Goal: Task Accomplishment & Management: Use online tool/utility

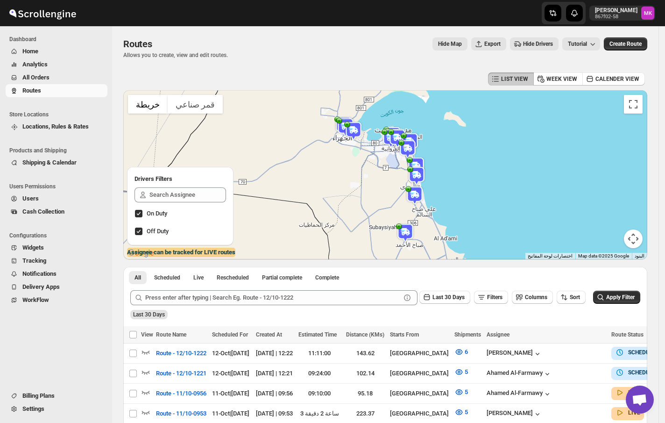
scroll to position [124, 0]
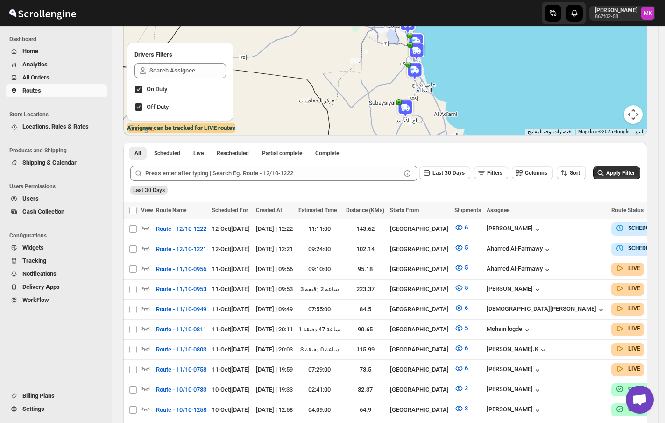
click at [62, 78] on span "All Orders" at bounding box center [63, 77] width 83 height 9
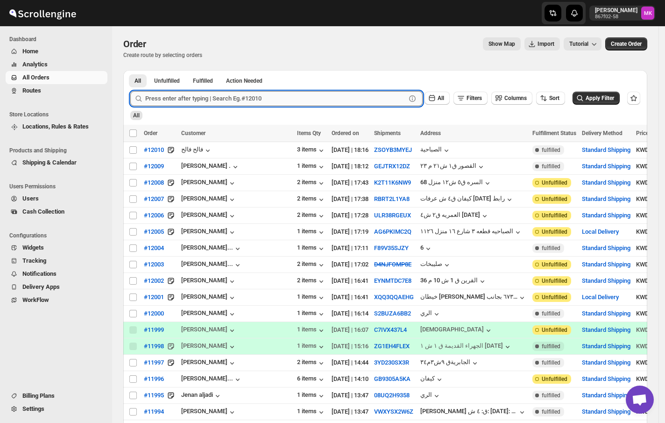
click at [240, 103] on input "text" at bounding box center [275, 98] width 261 height 15
paste input "12010"
type input "12010"
click at [130, 70] on button "Submit" at bounding box center [143, 75] width 27 height 10
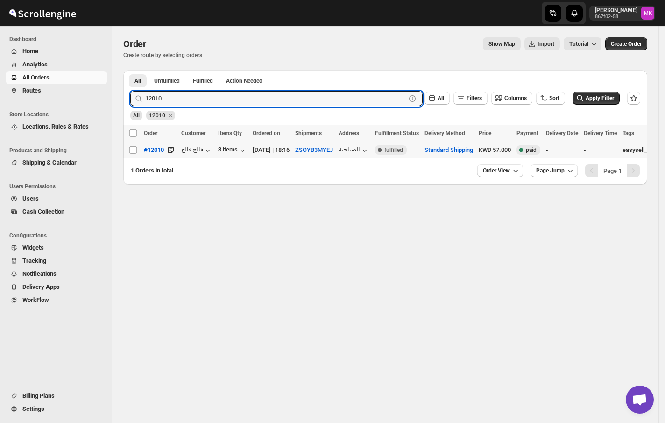
click at [128, 152] on td "Select order" at bounding box center [132, 150] width 18 height 16
checkbox input "true"
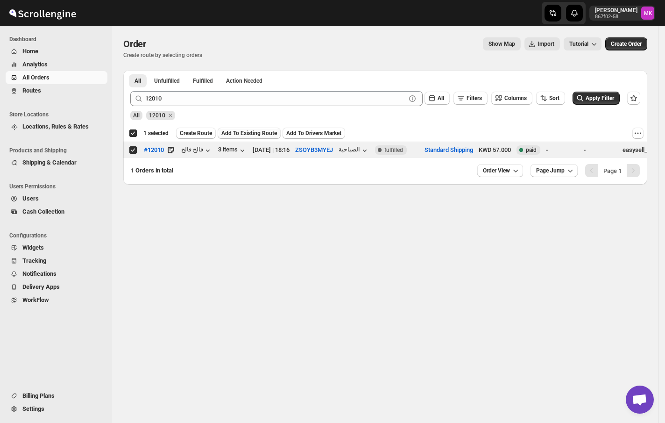
click at [249, 139] on button "Add To Existing Route" at bounding box center [249, 133] width 63 height 11
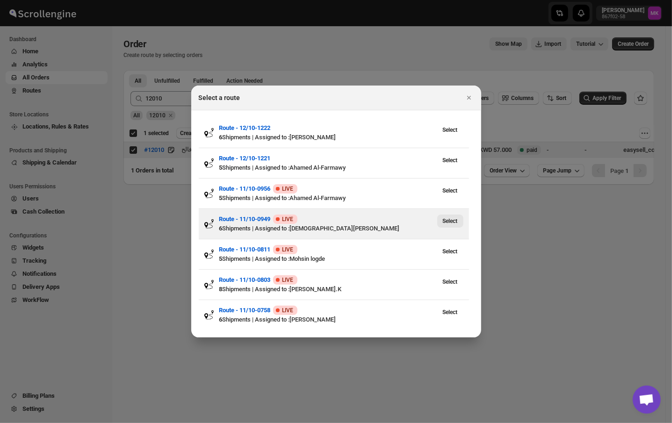
click at [450, 220] on span "Select" at bounding box center [450, 220] width 15 height 7
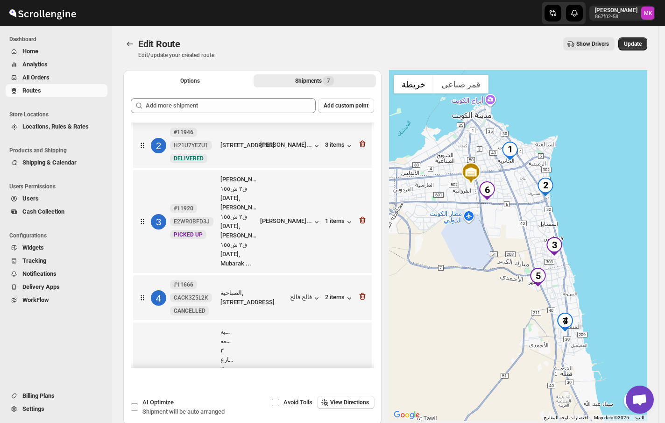
scroll to position [124, 0]
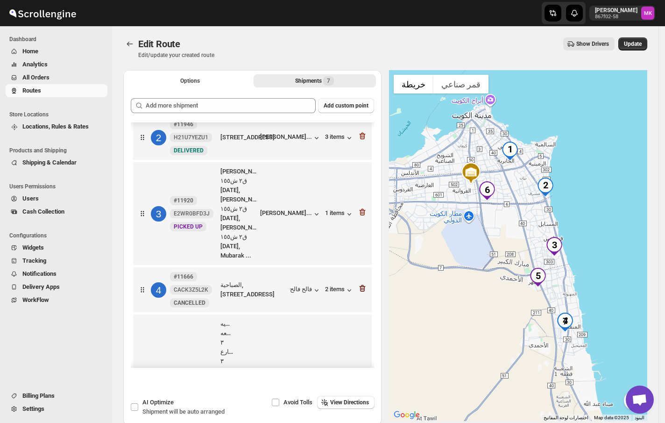
click at [361, 284] on icon "button" at bounding box center [362, 288] width 9 height 9
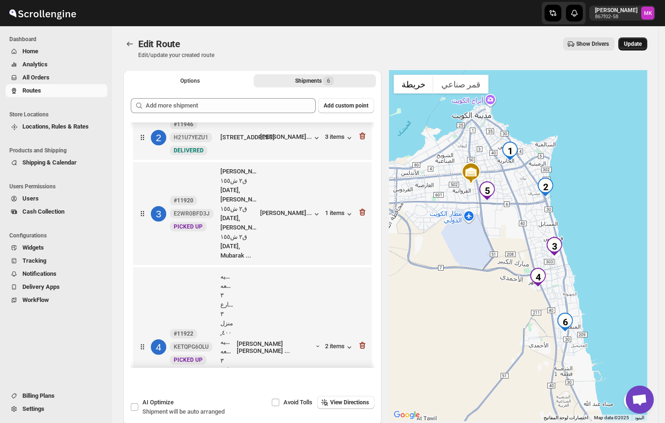
click at [642, 47] on span "Update" at bounding box center [633, 43] width 18 height 7
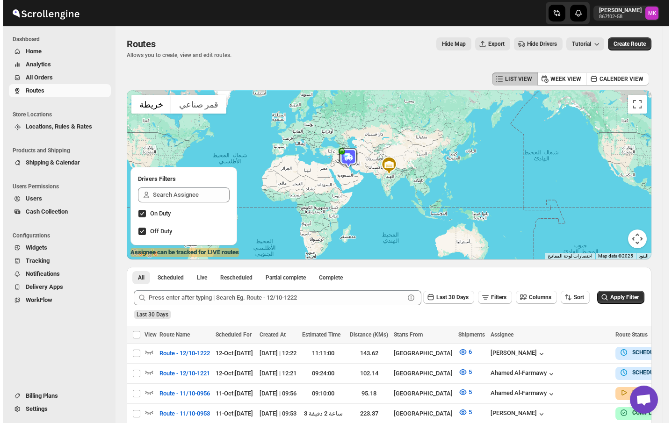
scroll to position [187, 0]
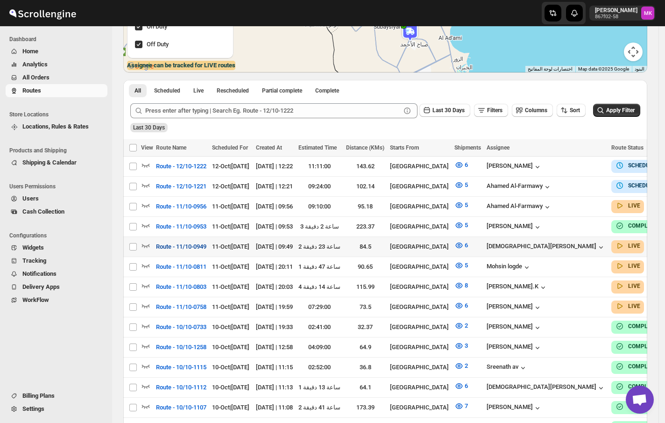
click at [191, 244] on span "Route - 11/10-0949" at bounding box center [181, 246] width 50 height 9
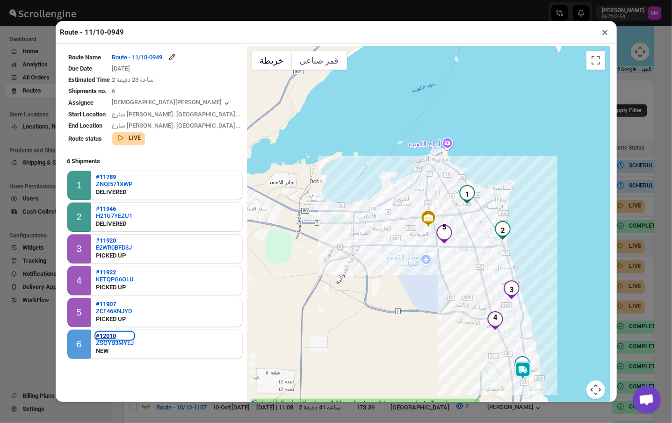
click at [112, 335] on b "#12010" at bounding box center [106, 335] width 20 height 7
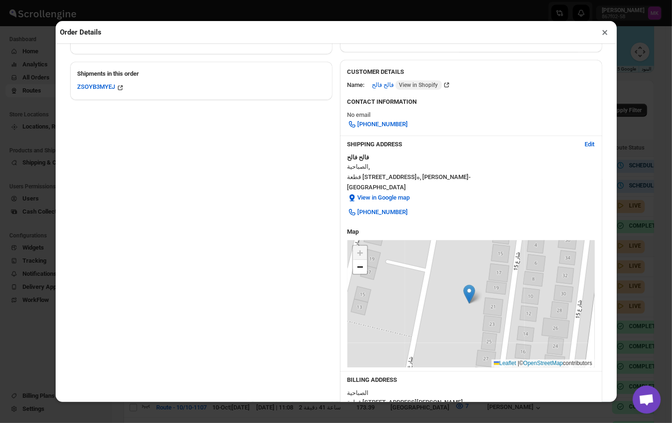
scroll to position [0, 0]
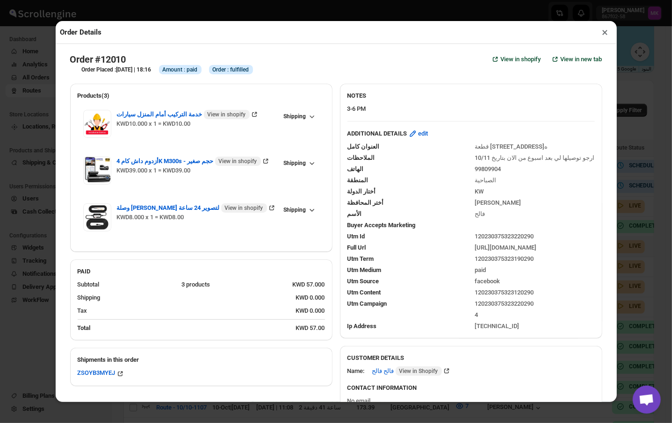
click at [49, 240] on div "Order Details × Order #12010 View in shopify View in new tab Order Placed : [DA…" at bounding box center [336, 211] width 672 height 423
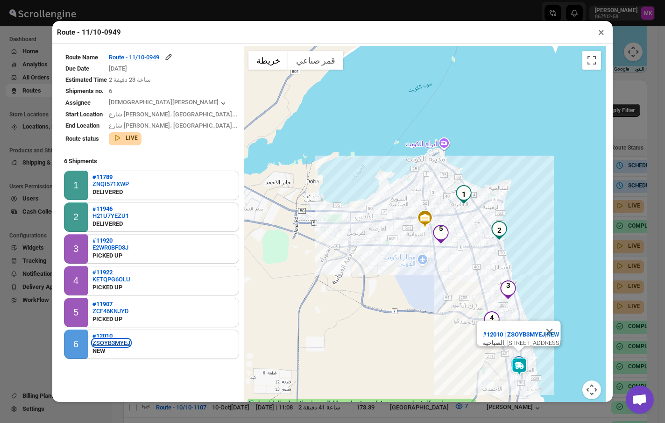
click at [94, 343] on div "ZSOYB3MYEJ" at bounding box center [112, 342] width 38 height 7
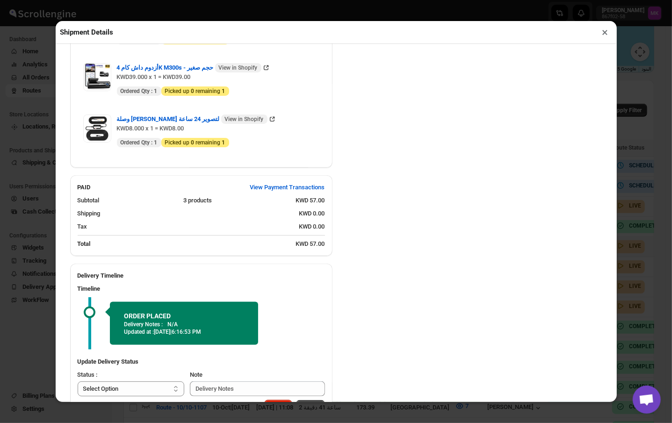
scroll to position [554, 0]
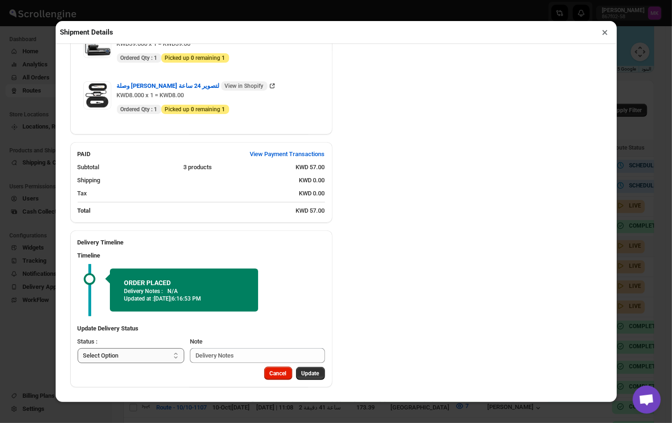
click at [154, 354] on select "Select Option PICKED UP DELIVERED CANCELLED" at bounding box center [131, 355] width 107 height 15
select select "PICKED_UP"
click at [78, 348] on select "Select Option PICKED UP DELIVERED CANCELLED" at bounding box center [131, 355] width 107 height 15
click at [284, 377] on button "Pick Products" at bounding box center [302, 373] width 46 height 13
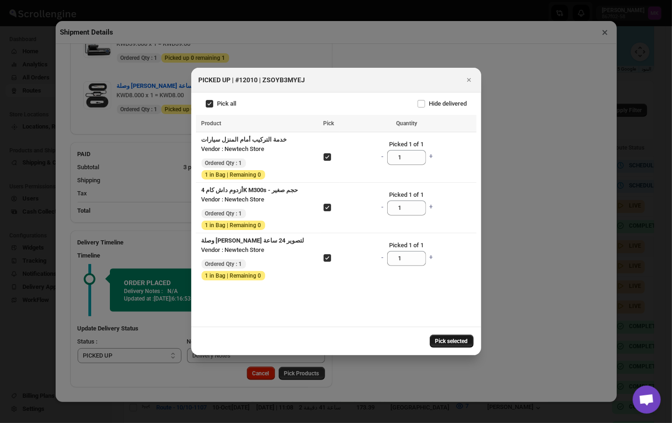
click at [455, 343] on span "Pick selected" at bounding box center [451, 340] width 33 height 7
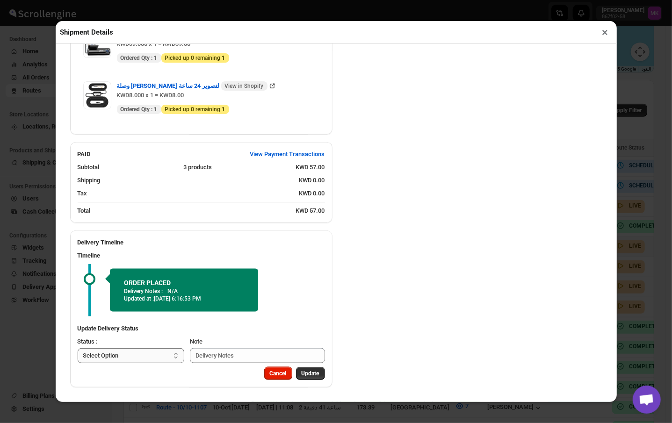
click at [169, 354] on select "Select Option PICKED UP DELIVERED CANCELLED" at bounding box center [131, 355] width 107 height 15
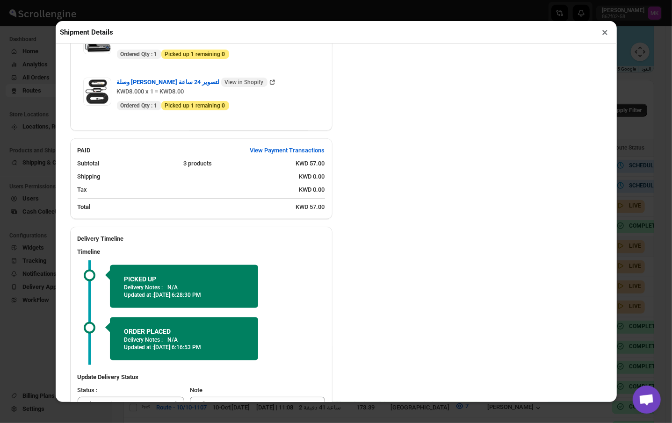
select select "DELIVERED"
click at [78, 400] on select "Select Option PICKED UP DELIVERED CANCELLED" at bounding box center [131, 404] width 107 height 15
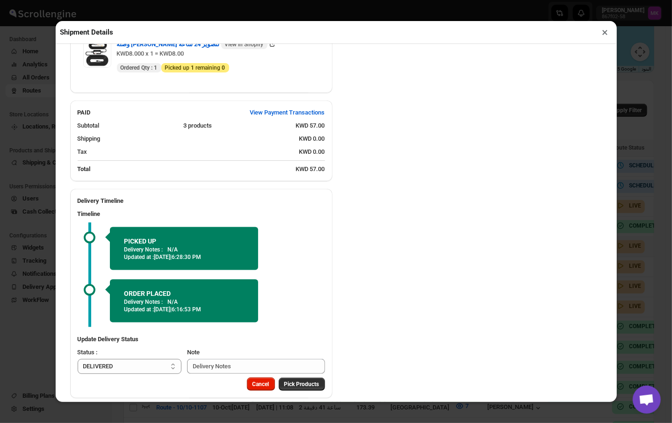
scroll to position [606, 0]
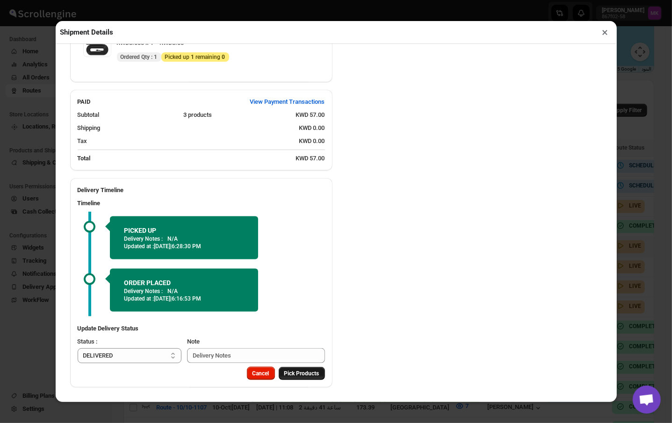
click at [294, 379] on button "Pick Products" at bounding box center [302, 373] width 46 height 13
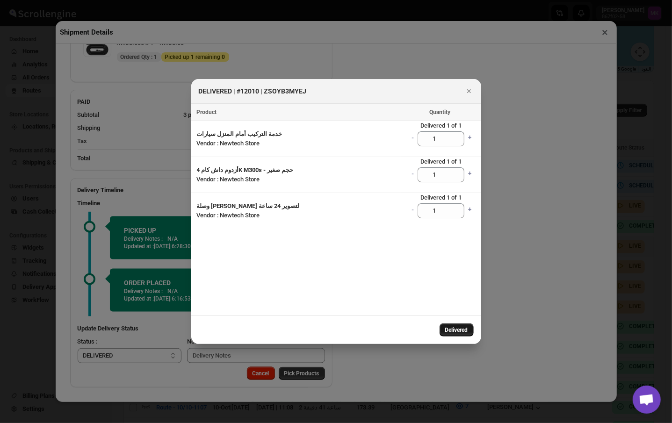
click at [449, 331] on span "Delivered" at bounding box center [456, 329] width 23 height 7
select select
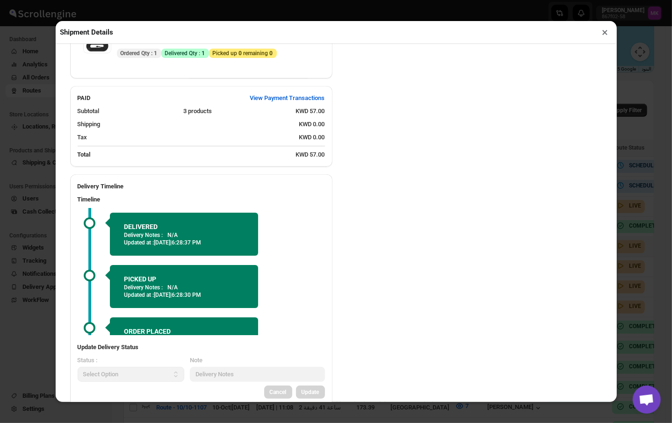
click at [602, 36] on button "×" at bounding box center [605, 32] width 14 height 13
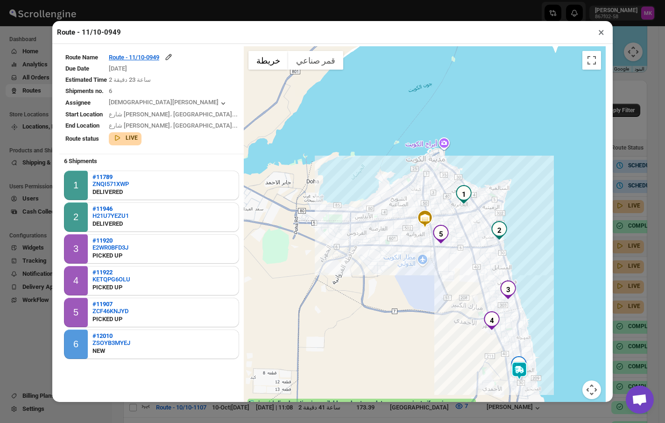
click at [602, 36] on button "×" at bounding box center [602, 32] width 14 height 13
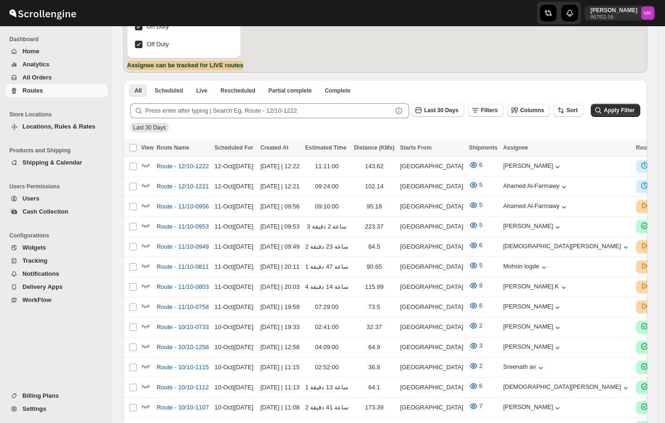
scroll to position [187, 0]
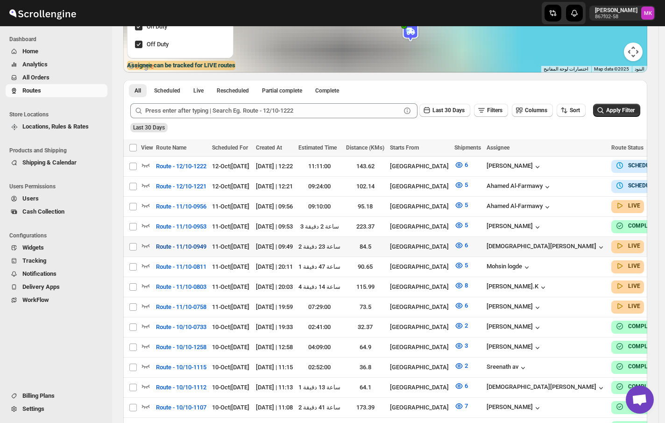
click at [197, 242] on span "Route - 11/10-0949" at bounding box center [181, 246] width 50 height 9
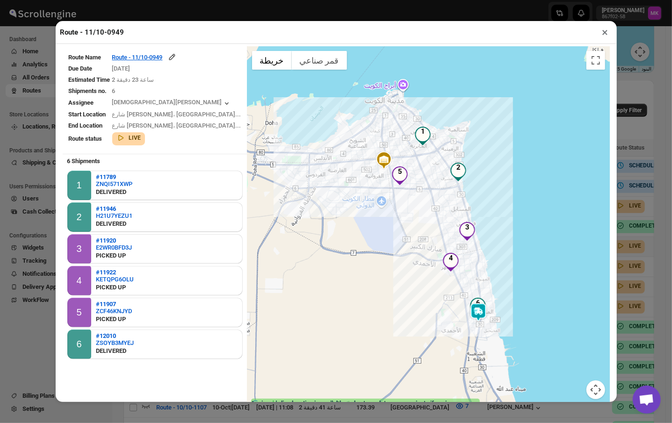
click at [602, 30] on button "×" at bounding box center [605, 32] width 14 height 13
